Goal: Communication & Community: Answer question/provide support

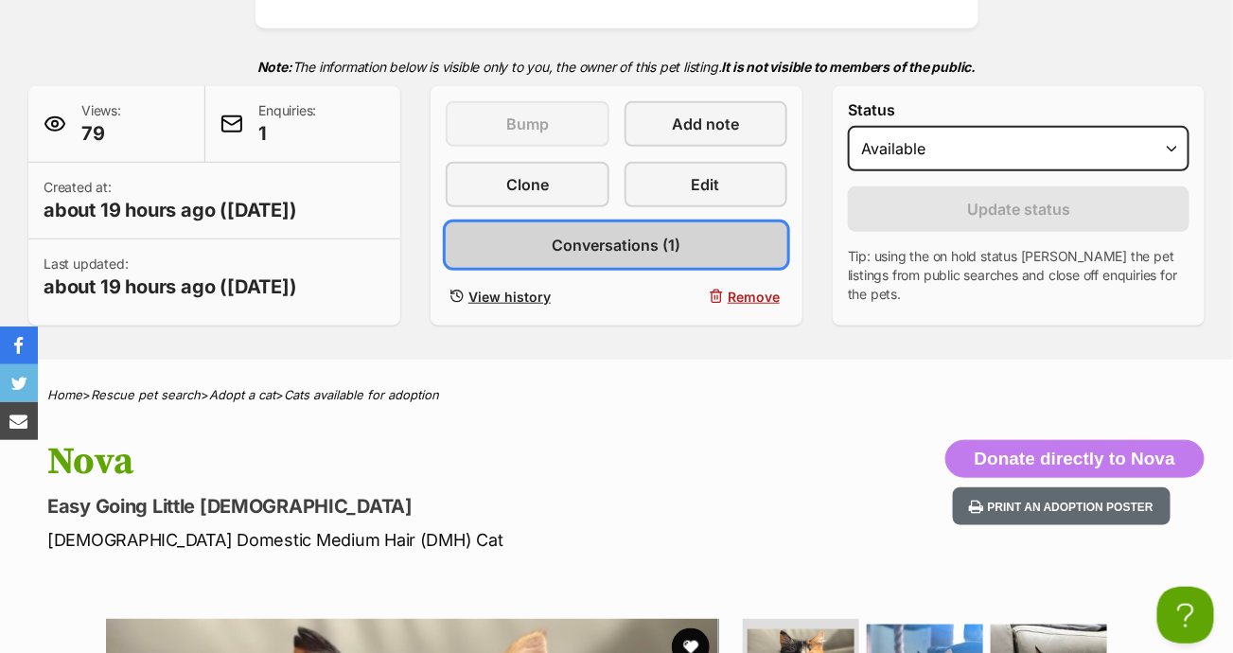
click at [653, 243] on span "Conversations (1)" at bounding box center [616, 245] width 129 height 23
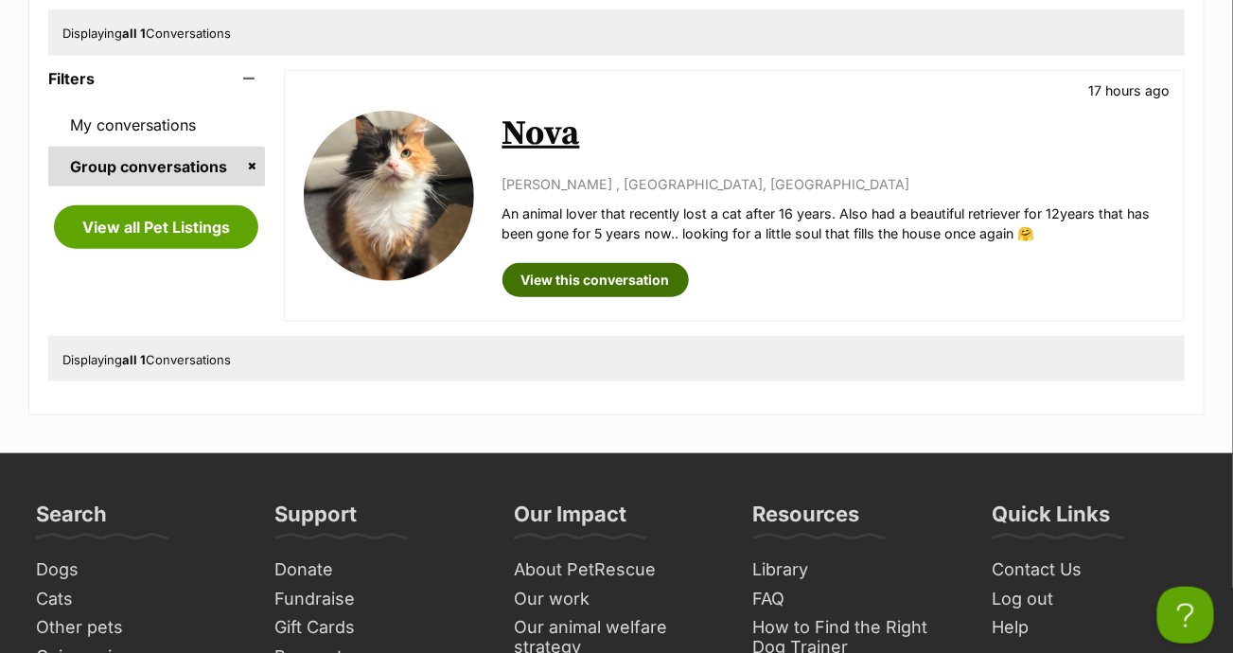
scroll to position [378, 0]
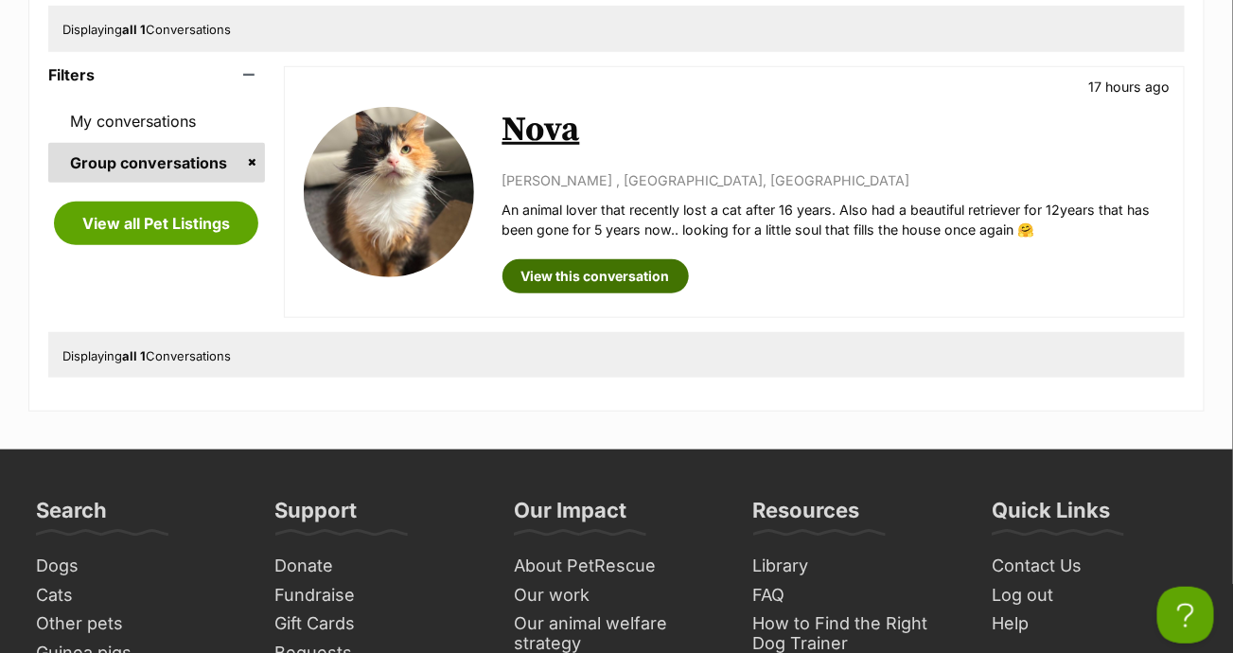
click at [622, 278] on link "View this conversation" at bounding box center [595, 276] width 186 height 34
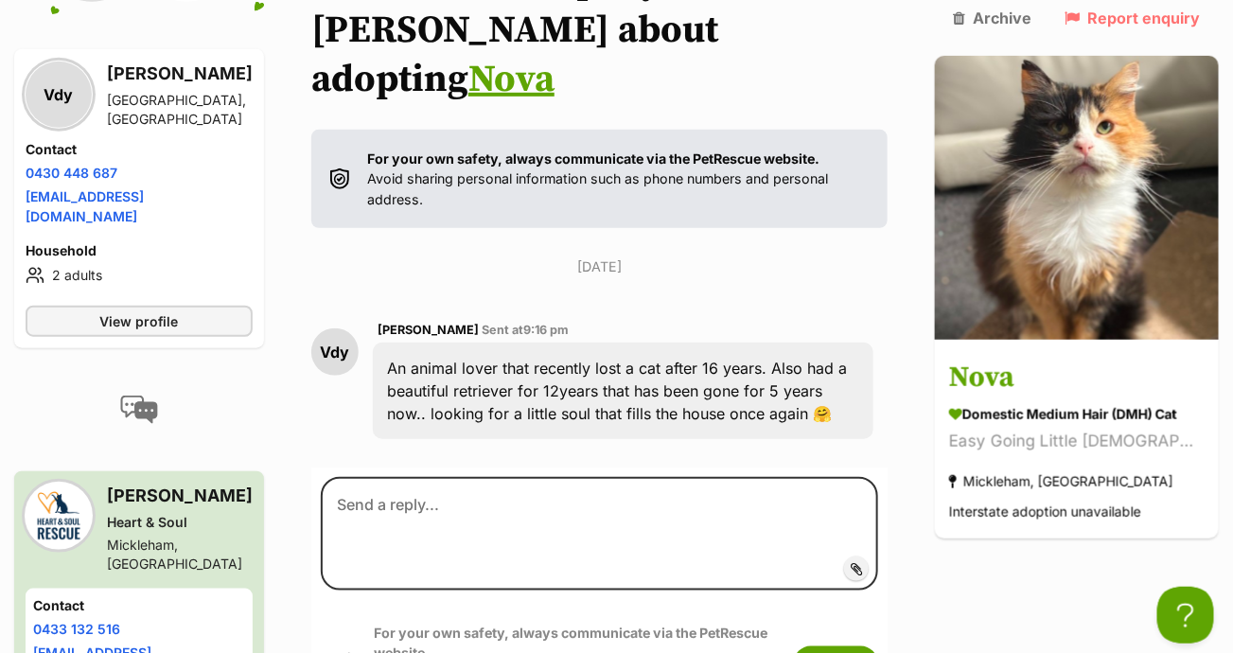
scroll to position [334, 0]
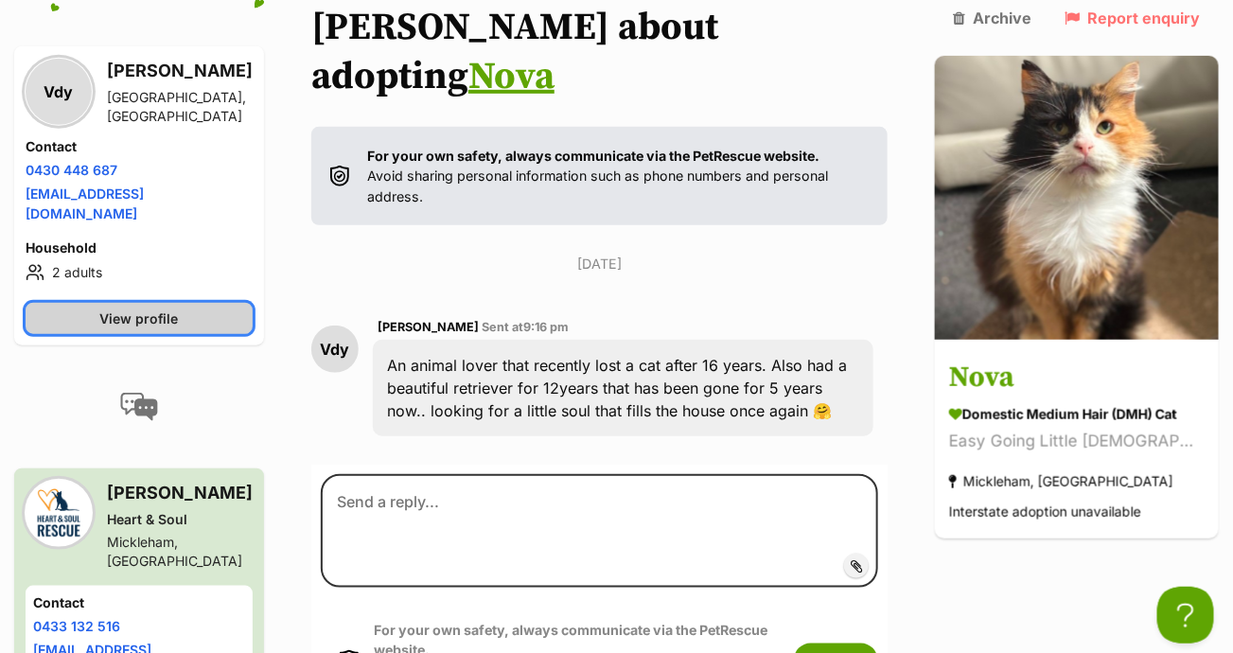
click at [253, 303] on link "View profile" at bounding box center [139, 318] width 227 height 31
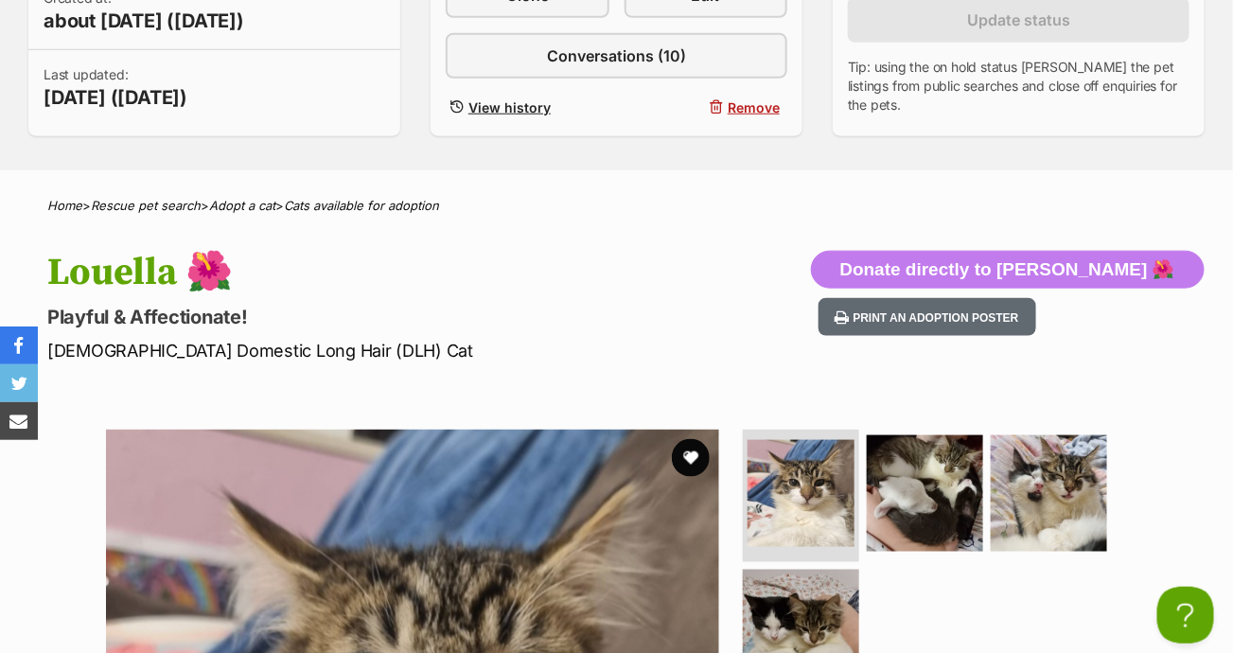
scroll to position [473, 0]
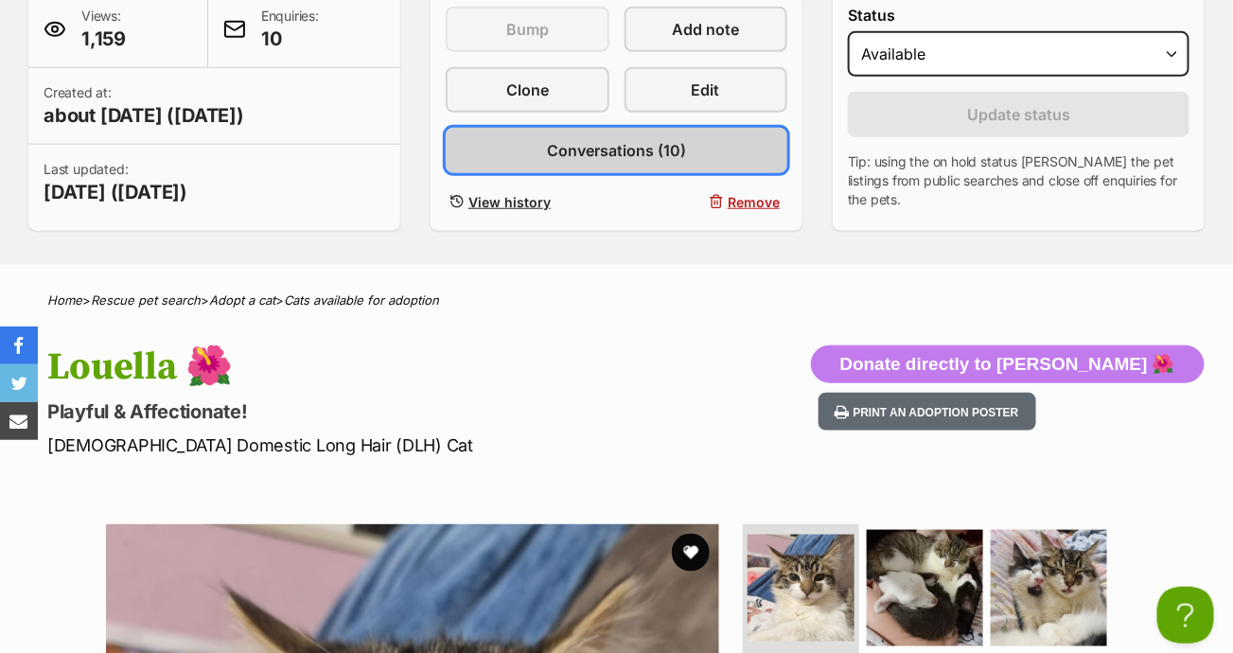
click at [599, 141] on span "Conversations (10)" at bounding box center [616, 150] width 139 height 23
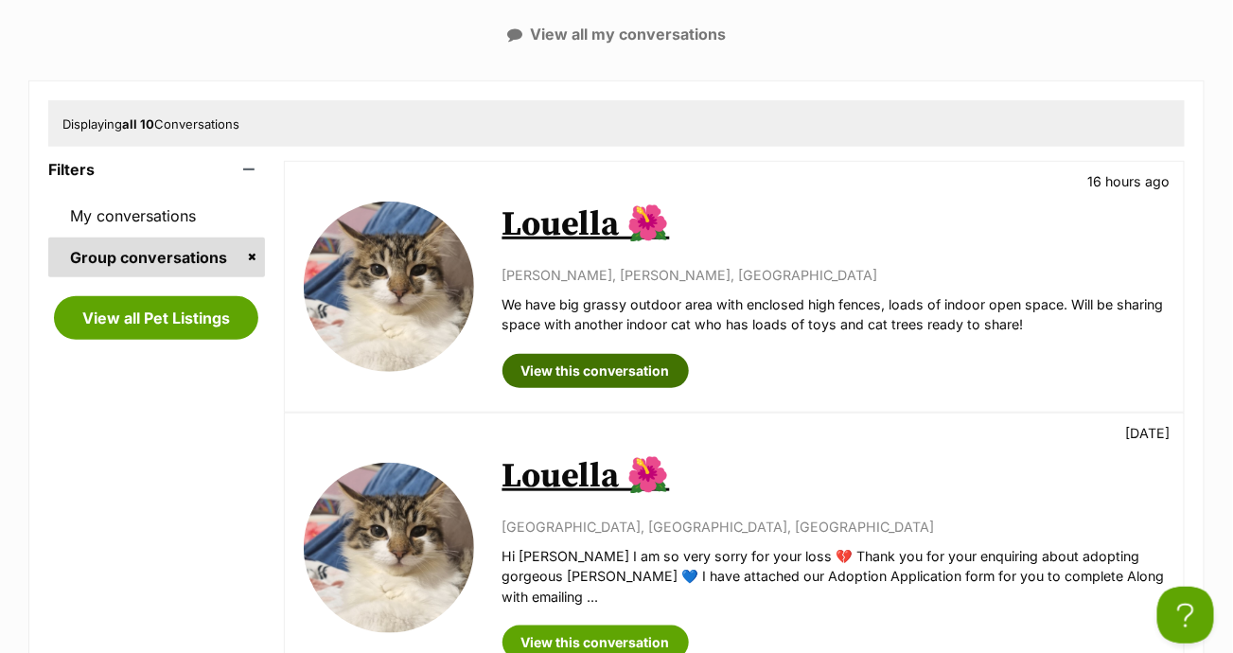
click at [608, 365] on link "View this conversation" at bounding box center [595, 371] width 186 height 34
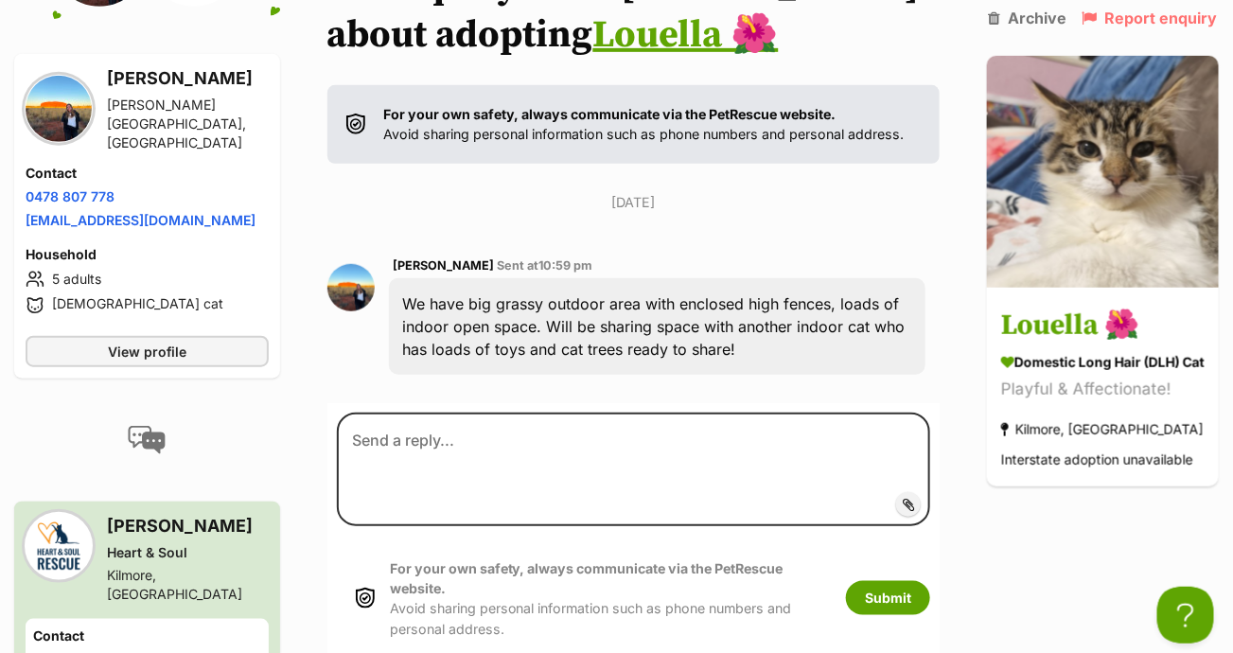
scroll to position [334, 0]
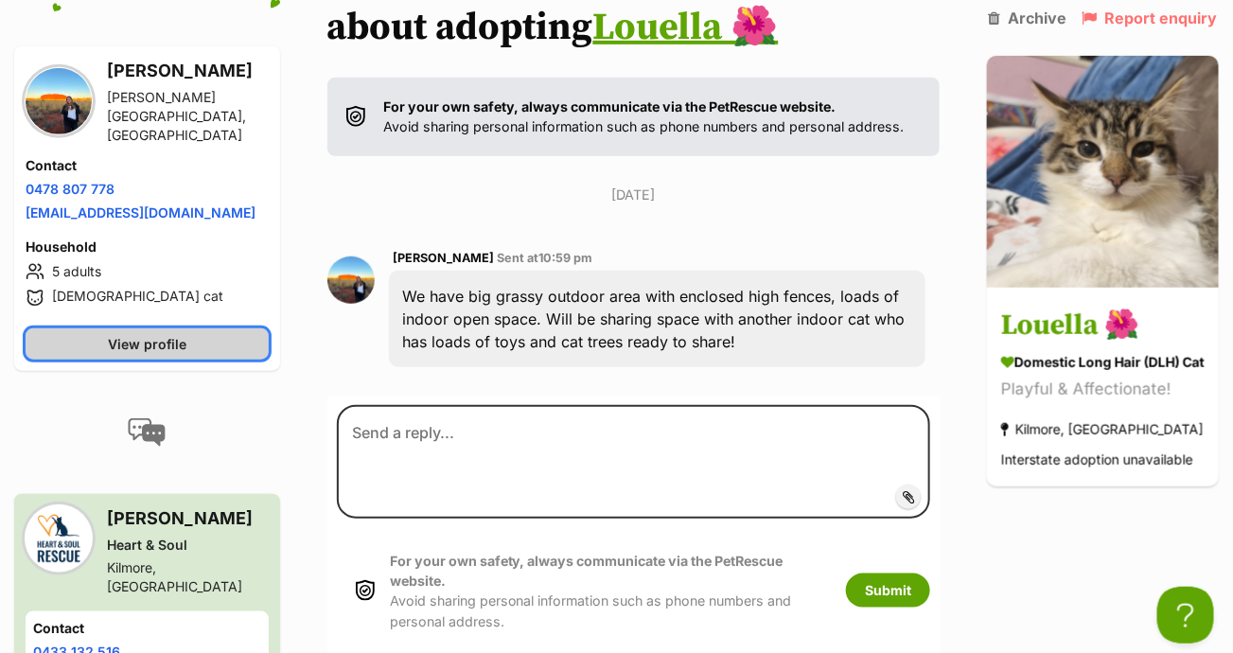
click at [210, 328] on link "View profile" at bounding box center [147, 343] width 243 height 31
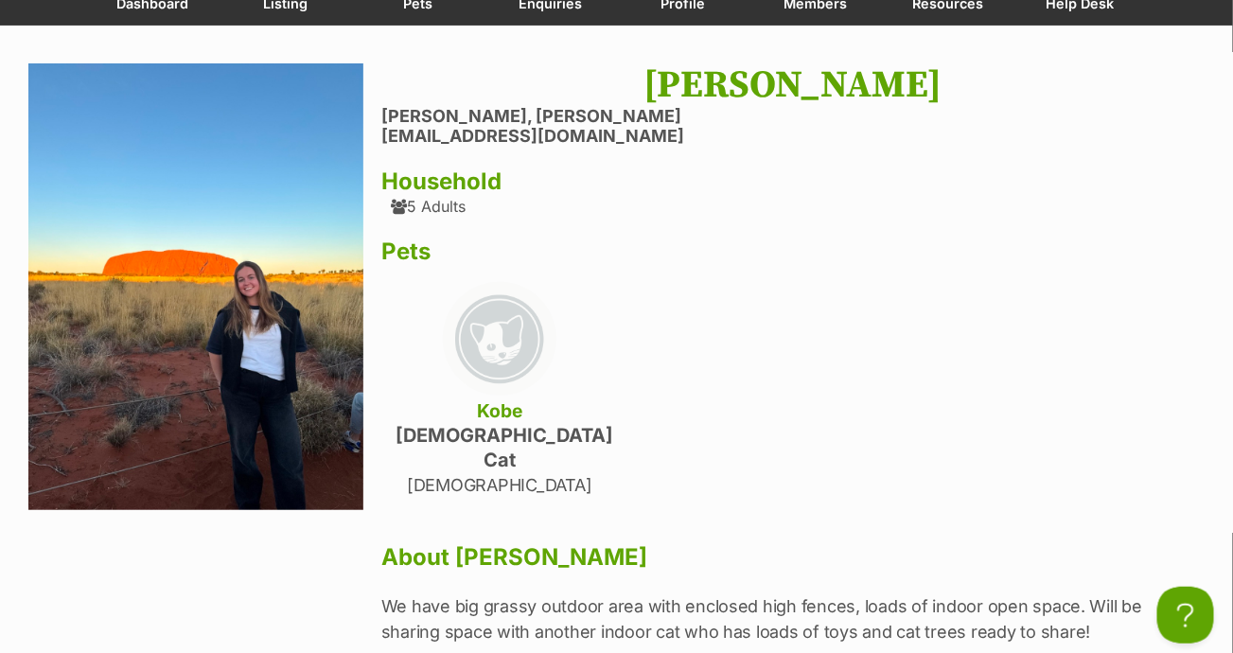
scroll to position [284, 0]
